Goal: Information Seeking & Learning: Learn about a topic

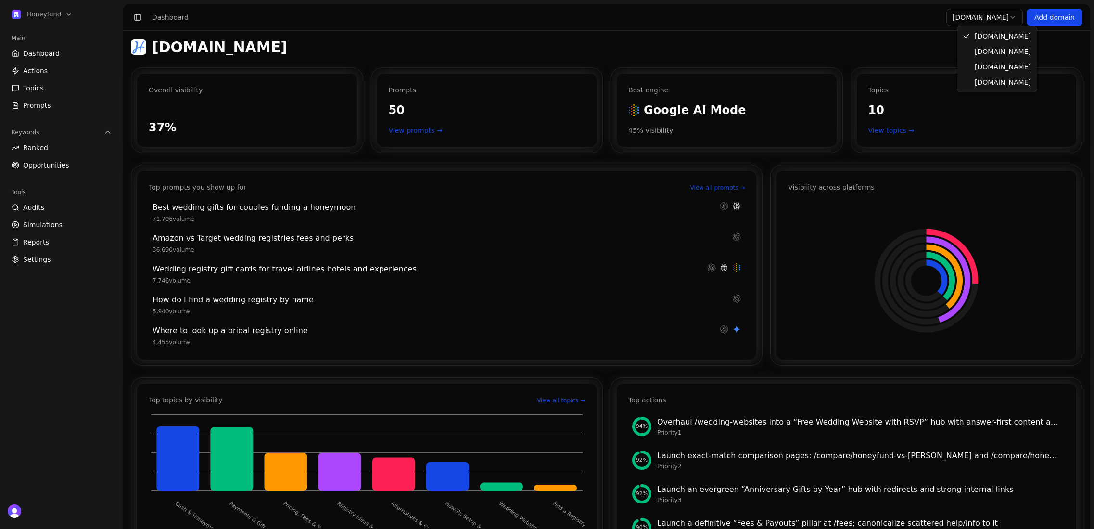
click at [997, 16] on html "Honeyfund Main Dashboard Actions Topics Prompts Keywords Ranked Opportunities T…" at bounding box center [547, 264] width 1094 height 529
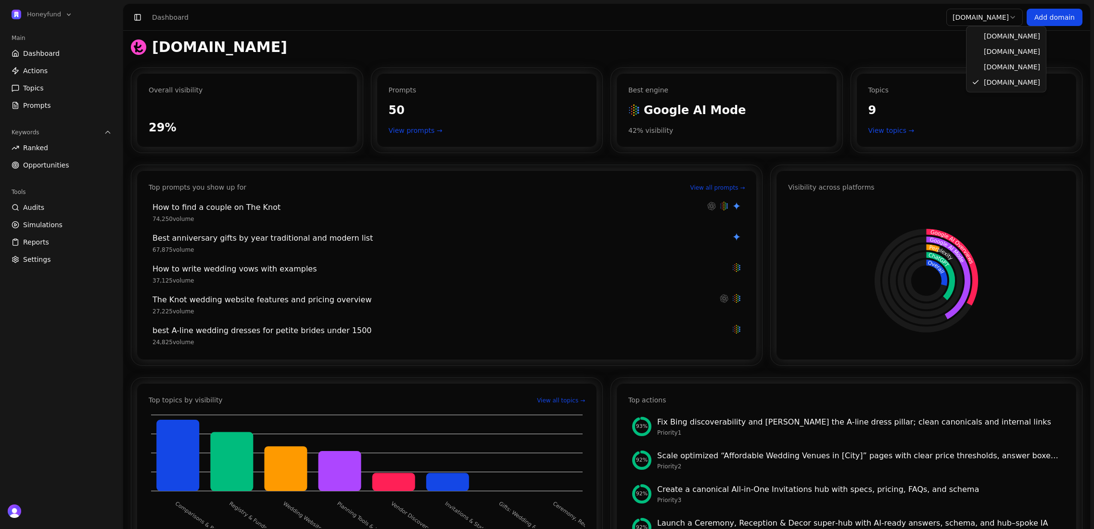
click at [998, 18] on html "Honeyfund Main Dashboard Actions Topics Prompts Keywords Ranked Opportunities T…" at bounding box center [547, 264] width 1094 height 529
click at [983, 18] on html "Honeyfund Main Dashboard Actions Topics Prompts Keywords Ranked Opportunities T…" at bounding box center [547, 264] width 1094 height 529
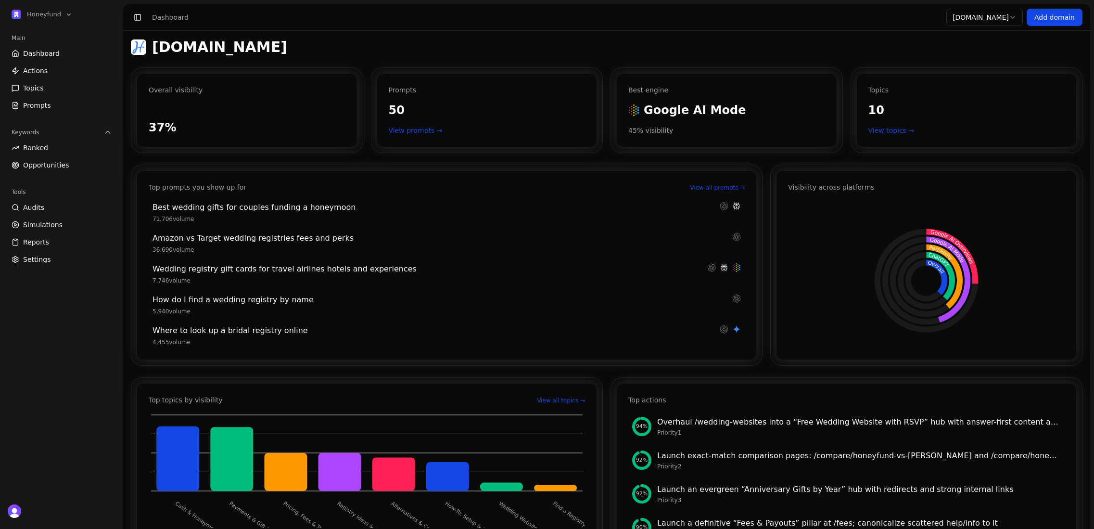
click at [976, 17] on html "Honeyfund Main Dashboard Actions Topics Prompts Keywords Ranked Opportunities T…" at bounding box center [547, 264] width 1094 height 529
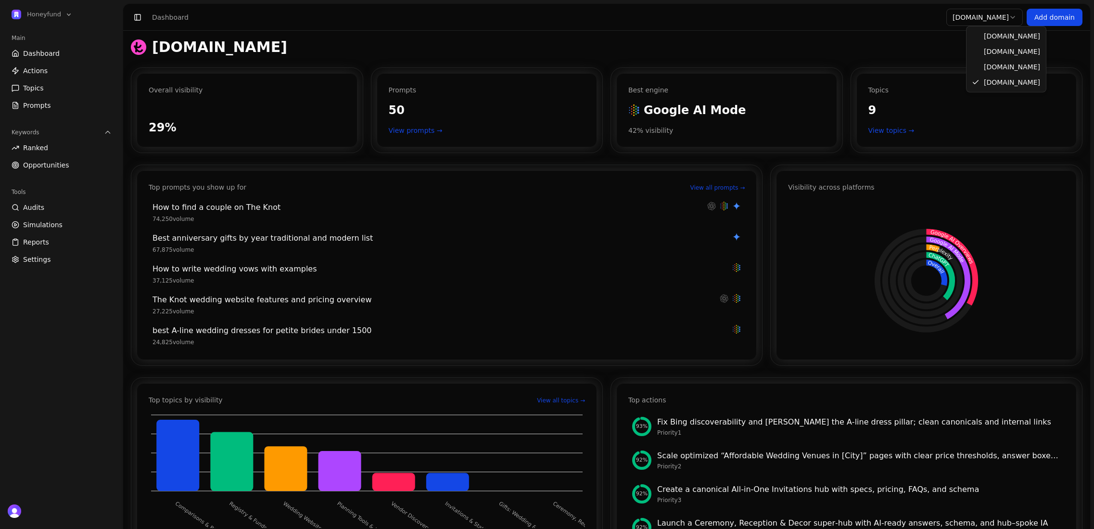
click at [994, 23] on html "Honeyfund Main Dashboard Actions Topics Prompts Keywords Ranked Opportunities T…" at bounding box center [547, 264] width 1094 height 529
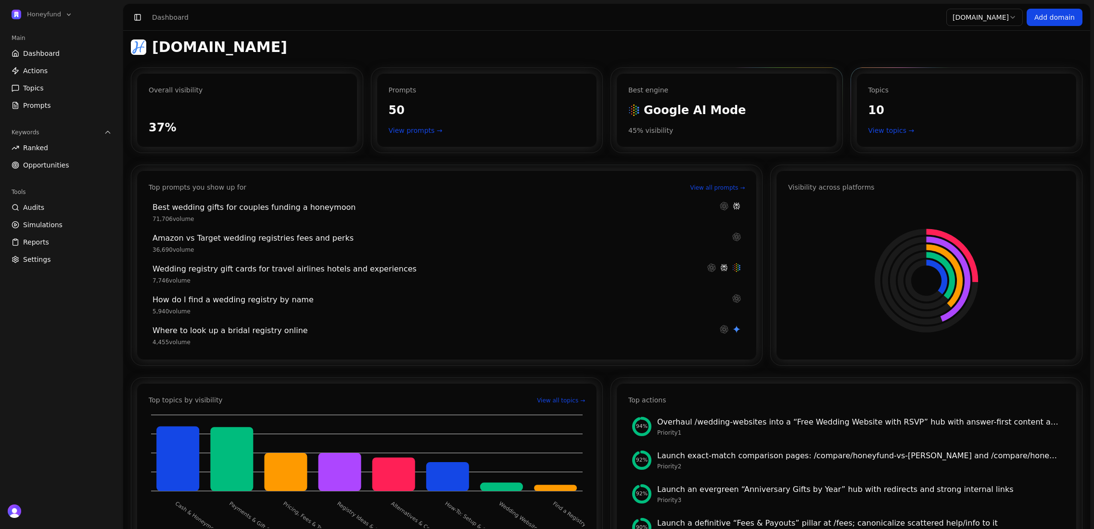
click at [822, 41] on div "[DOMAIN_NAME]" at bounding box center [606, 46] width 951 height 17
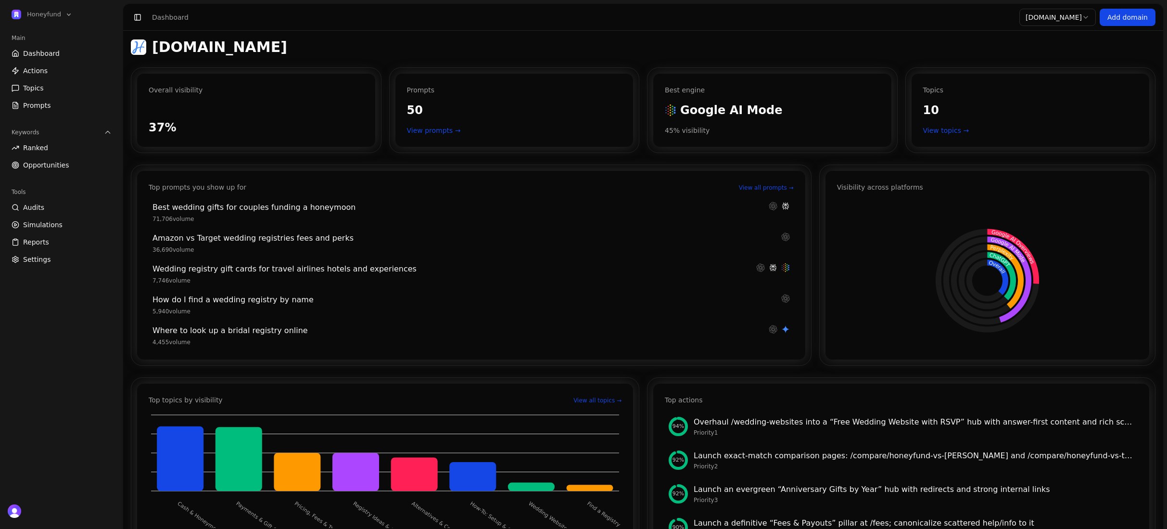
click at [64, 164] on span "Opportunities" at bounding box center [46, 165] width 46 height 10
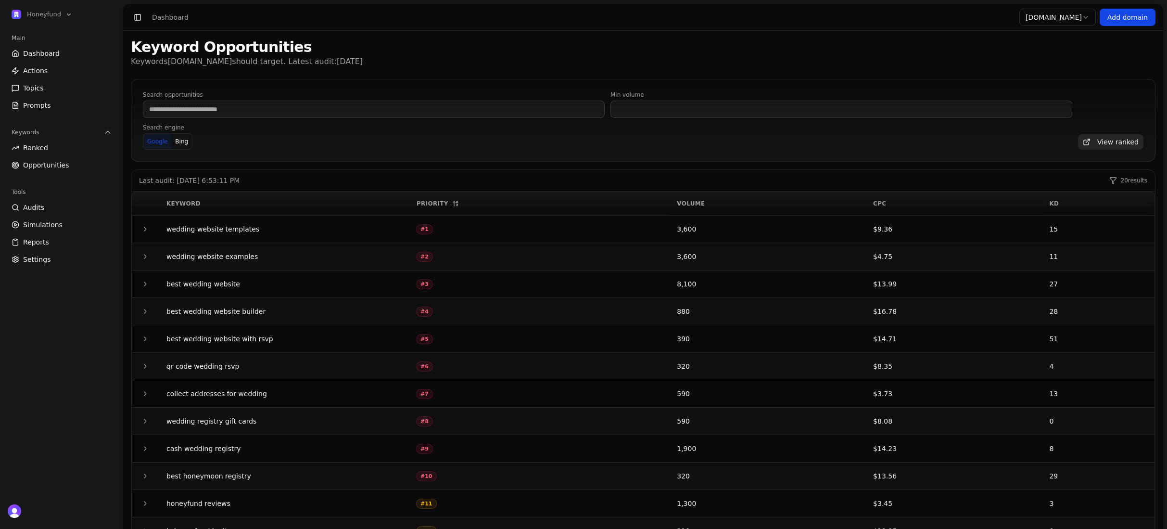
click at [69, 66] on link "Actions" at bounding box center [62, 70] width 108 height 15
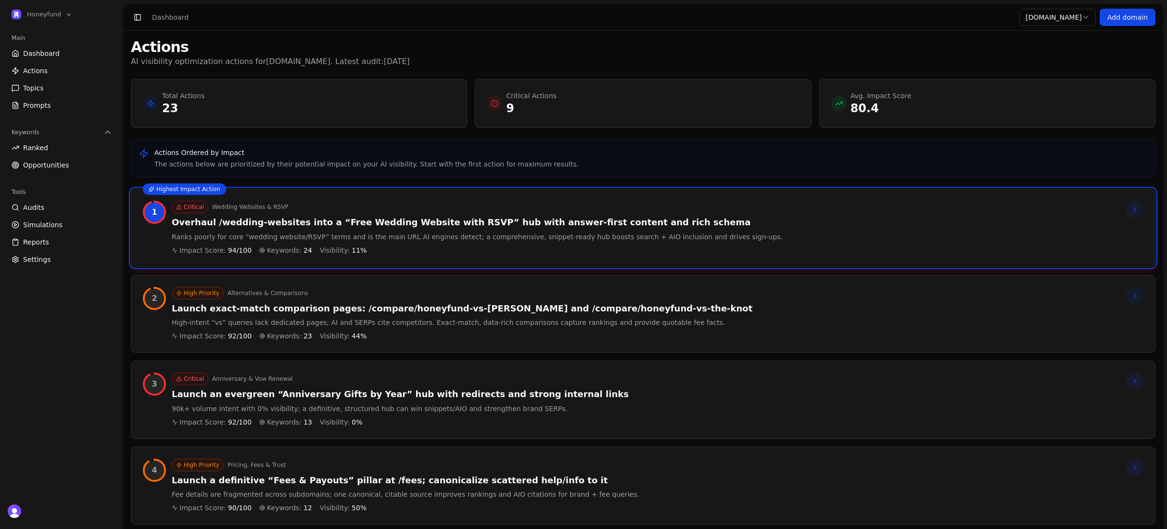
click at [1060, 24] on html "Honeyfund Main Dashboard Actions Topics Prompts Keywords Ranked Opportunities T…" at bounding box center [583, 264] width 1167 height 529
click at [760, 84] on html "Honeyfund Main Dashboard Actions Topics Prompts Keywords Ranked Opportunities T…" at bounding box center [583, 264] width 1167 height 529
click at [75, 54] on link "Dashboard" at bounding box center [62, 53] width 108 height 15
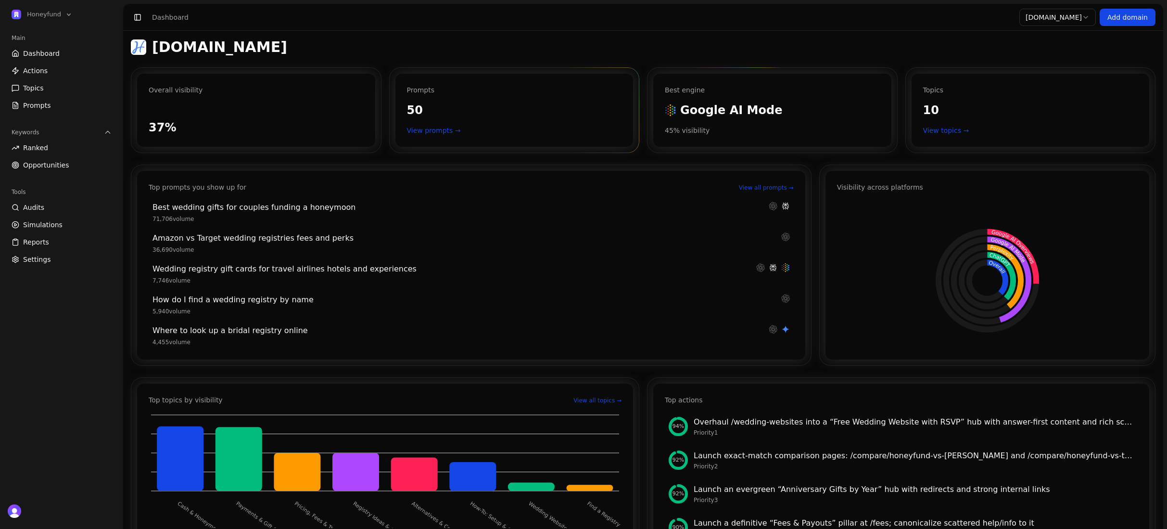
drag, startPoint x: 781, startPoint y: 99, endPoint x: 689, endPoint y: 108, distance: 91.8
click at [658, 99] on div "Best engine Google AI Mode Google AI Mode 45 % visibility" at bounding box center [772, 110] width 238 height 73
click at [1055, 21] on html "Honeyfund Main Dashboard Actions Topics Prompts Keywords Ranked Opportunities T…" at bounding box center [583, 264] width 1167 height 529
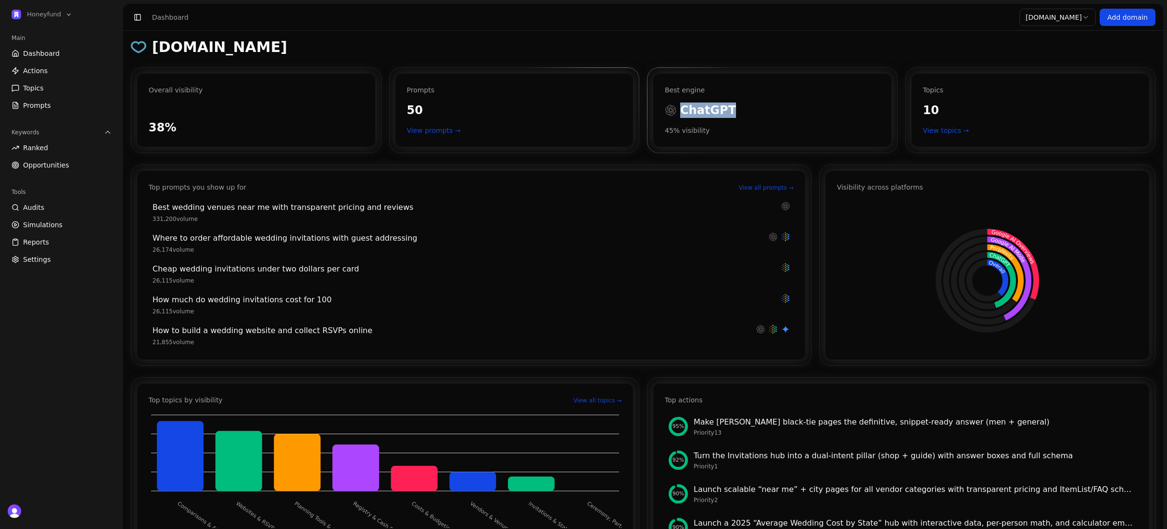
drag, startPoint x: 759, startPoint y: 106, endPoint x: 779, endPoint y: 101, distance: 21.0
click at [678, 107] on div "ChatGPT" at bounding box center [772, 109] width 215 height 15
click at [1075, 13] on html "Honeyfund Main Dashboard Actions Topics Prompts Keywords Ranked Opportunities T…" at bounding box center [583, 264] width 1167 height 529
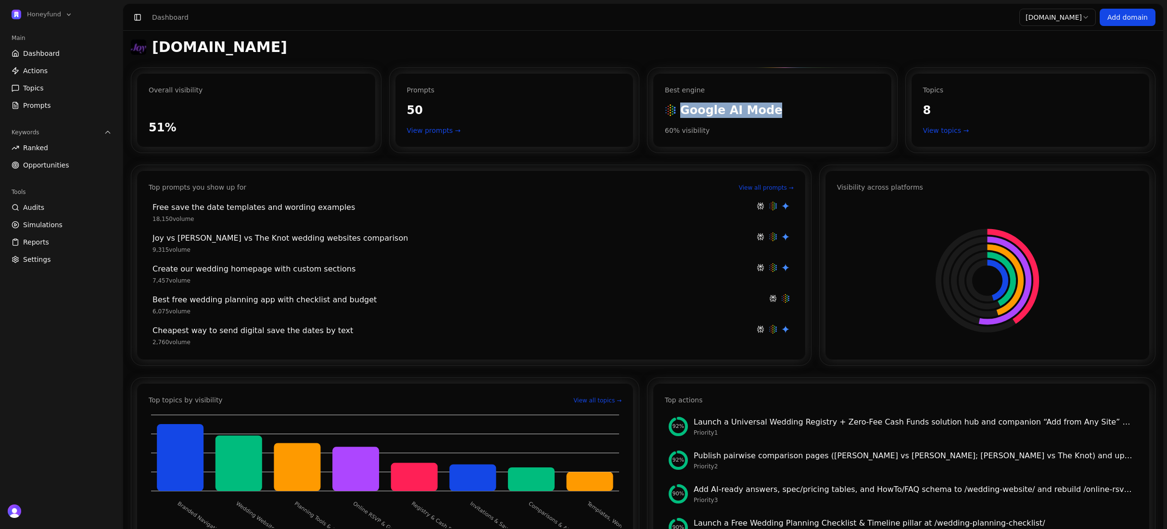
drag, startPoint x: 752, startPoint y: 101, endPoint x: 779, endPoint y: 84, distance: 32.7
click at [694, 100] on div "Best engine Google AI Mode Google AI Mode 60 % visibility" at bounding box center [772, 110] width 238 height 73
click at [1070, 20] on html "Honeyfund Main Dashboard Actions Topics Prompts Keywords Ranked Opportunities T…" at bounding box center [583, 264] width 1167 height 529
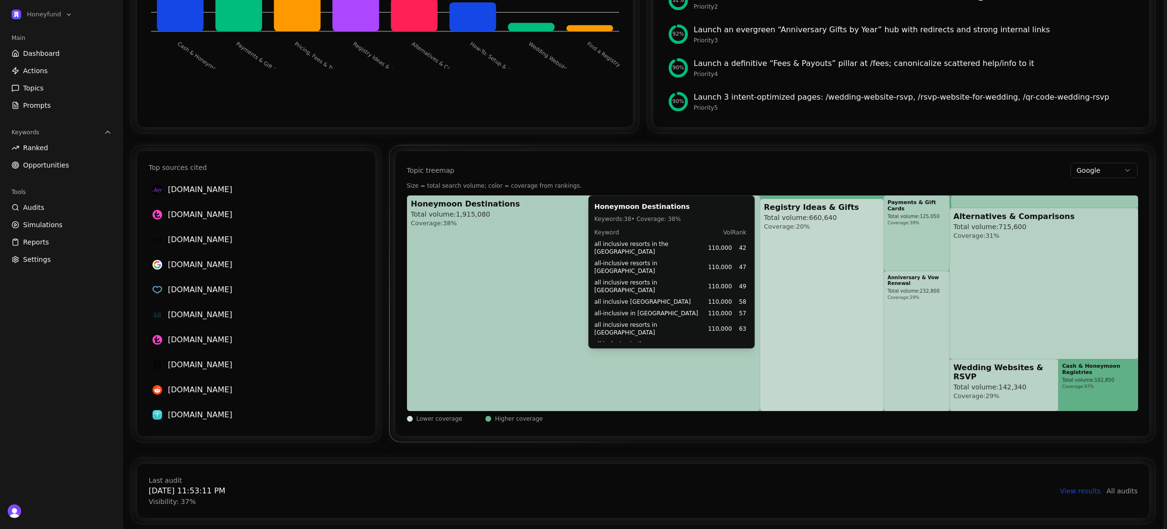
scroll to position [456, 0]
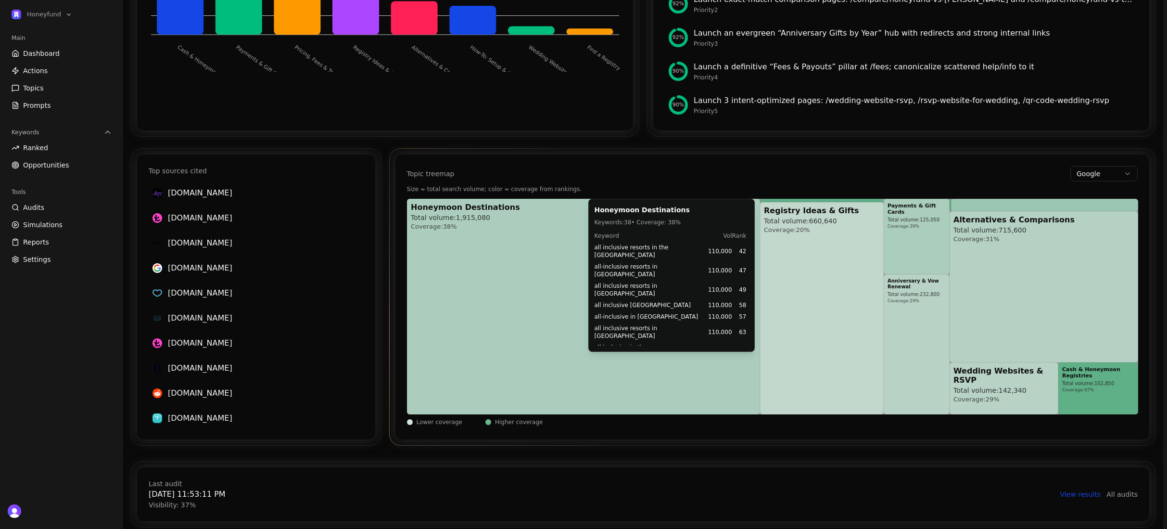
click at [577, 311] on div "Honeymoon Destinations Total volume: 1,915,080 Coverage: 38%" at bounding box center [583, 306] width 345 height 208
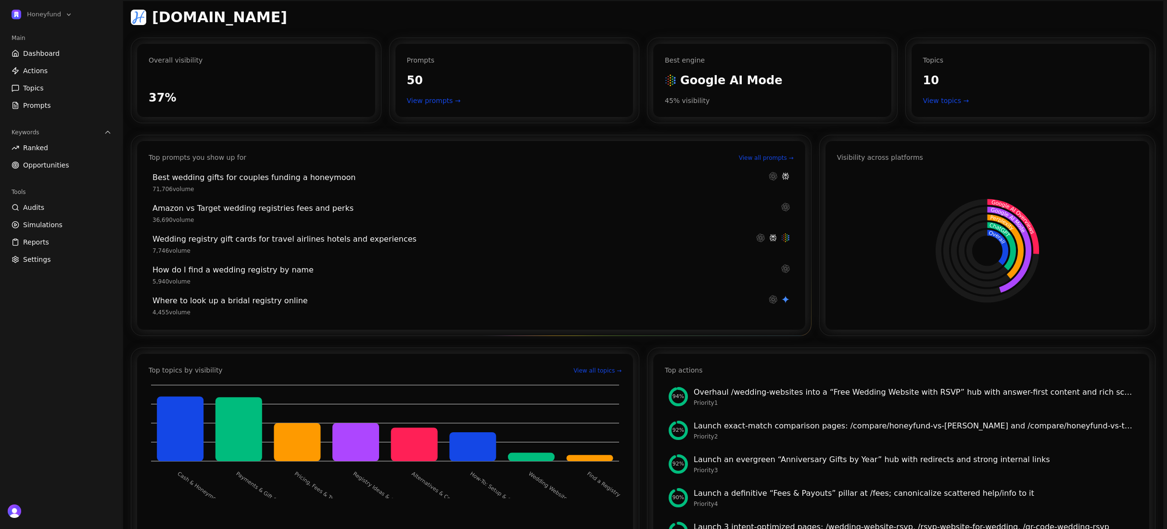
scroll to position [0, 0]
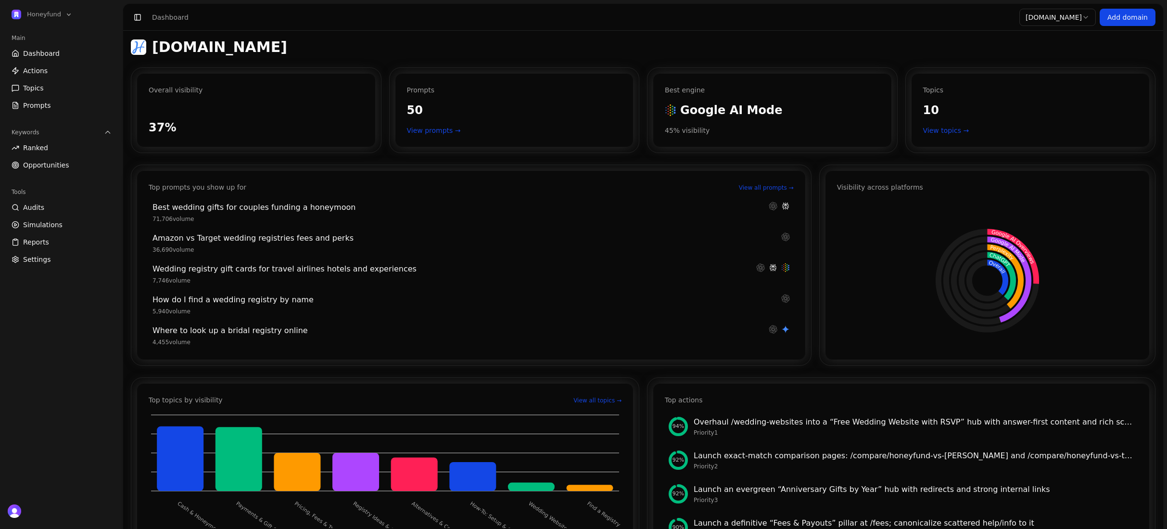
click at [76, 74] on link "Actions" at bounding box center [62, 70] width 108 height 15
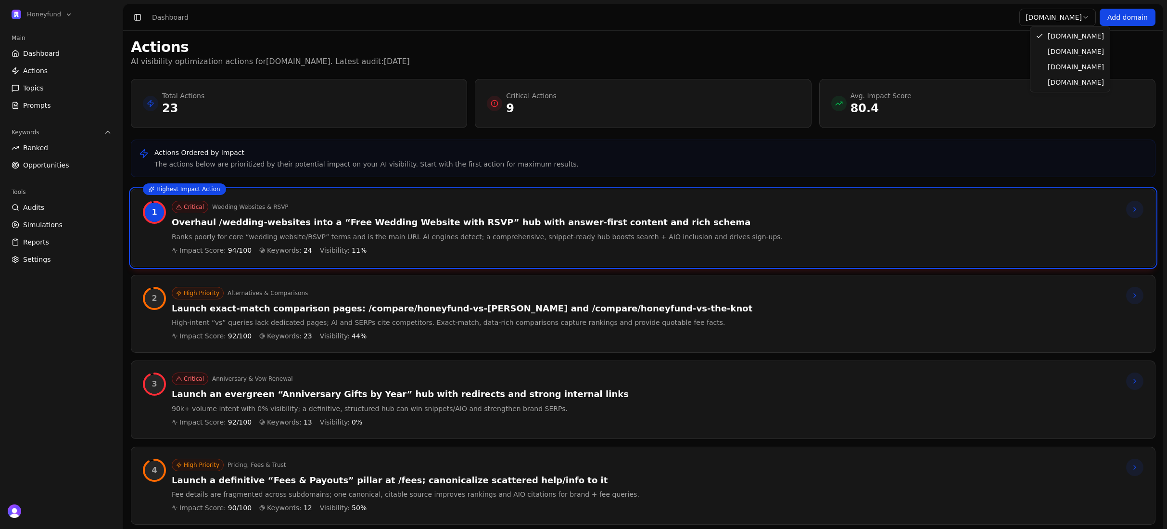
click at [1074, 22] on html "Honeyfund Main Dashboard Actions Topics Prompts Keywords Ranked Opportunities T…" at bounding box center [583, 264] width 1167 height 529
click at [1077, 21] on html "Honeyfund Main Dashboard Actions Topics Prompts Keywords Ranked Opportunities T…" at bounding box center [583, 264] width 1167 height 529
